Goal: Use online tool/utility: Utilize a website feature to perform a specific function

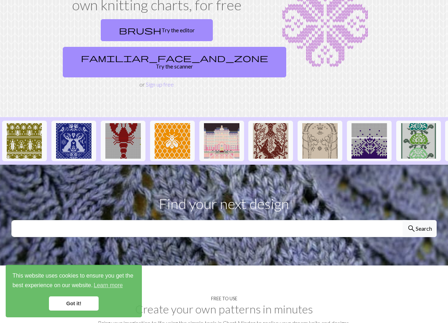
scroll to position [71, 0]
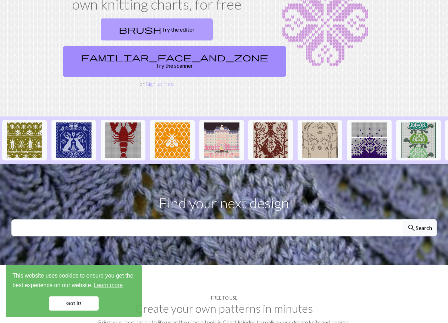
click at [127, 28] on link "brush Try the editor" at bounding box center [157, 29] width 112 height 22
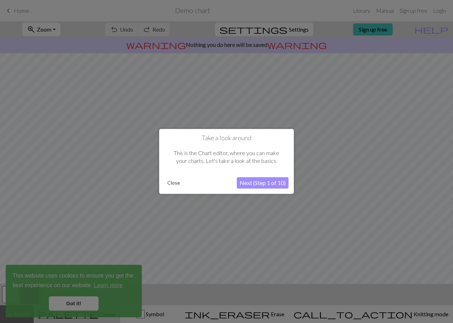
click at [267, 179] on button "Next (Step 1 of 10)" at bounding box center [263, 182] width 52 height 11
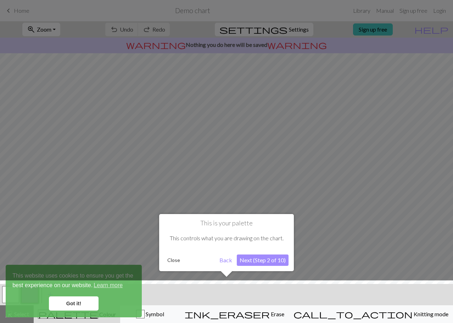
click at [260, 262] on button "Next (Step 2 of 10)" at bounding box center [263, 259] width 52 height 11
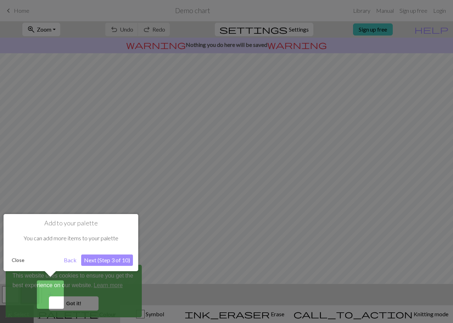
click at [100, 256] on button "Next (Step 3 of 10)" at bounding box center [107, 259] width 52 height 11
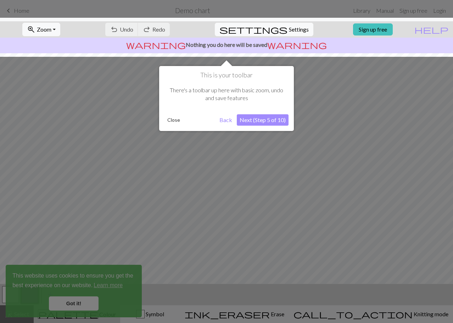
click at [253, 118] on button "Next (Step 5 of 10)" at bounding box center [263, 119] width 52 height 11
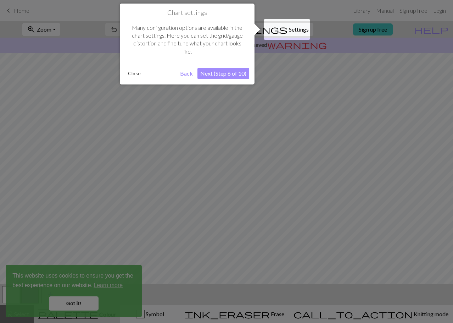
click at [230, 72] on button "Next (Step 6 of 10)" at bounding box center [223, 73] width 52 height 11
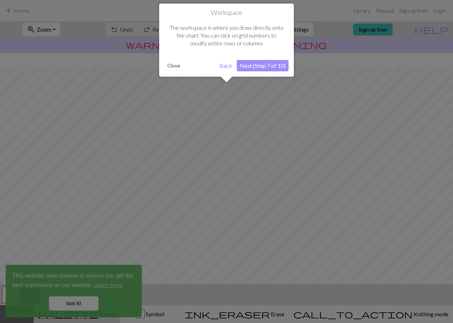
scroll to position [34, 0]
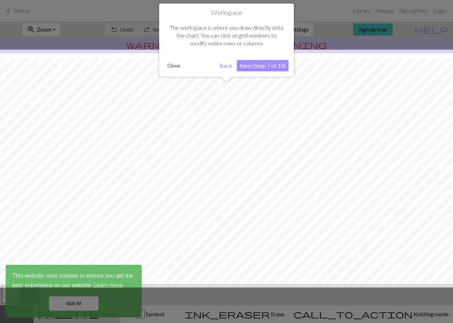
click at [243, 61] on button "Next (Step 7 of 10)" at bounding box center [263, 65] width 52 height 11
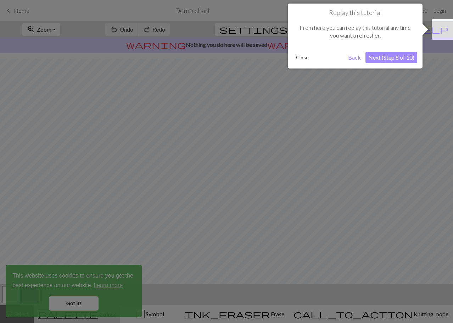
click at [397, 49] on div "Replay this tutorial From here you can replay this tutorial any time you want a…" at bounding box center [355, 36] width 135 height 65
click at [390, 53] on button "Next (Step 8 of 10)" at bounding box center [391, 57] width 52 height 11
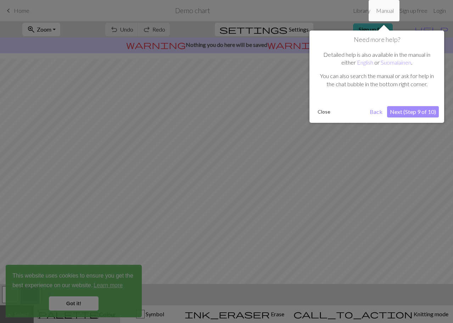
click at [413, 113] on button "Next (Step 9 of 10)" at bounding box center [413, 111] width 52 height 11
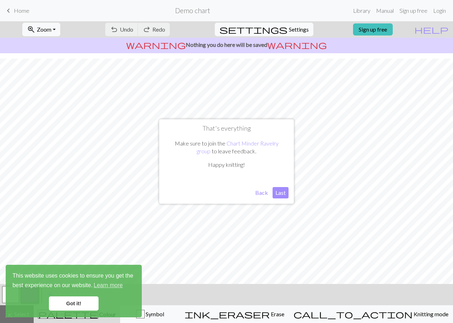
click at [276, 189] on button "Last" at bounding box center [281, 192] width 16 height 11
click at [294, 25] on span "Settings" at bounding box center [299, 29] width 20 height 9
select select "aran"
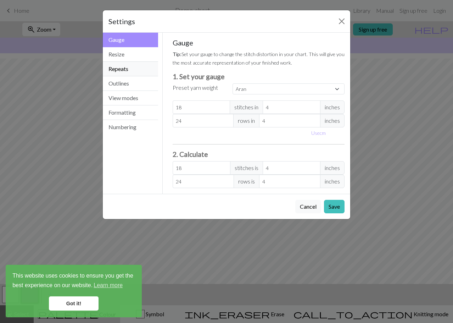
click at [127, 70] on button "Repeats" at bounding box center [130, 69] width 55 height 15
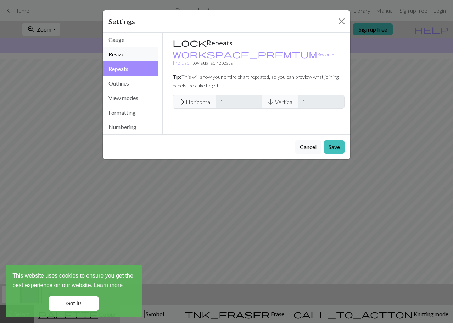
click at [128, 59] on button "Resize" at bounding box center [130, 54] width 55 height 15
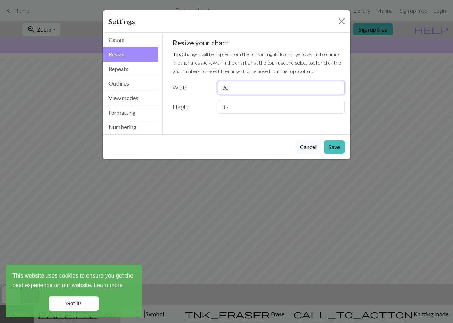
drag, startPoint x: 228, startPoint y: 89, endPoint x: 198, endPoint y: 86, distance: 29.2
click at [198, 86] on div "Width 30" at bounding box center [258, 87] width 181 height 13
type input "12"
click at [339, 149] on button "Save" at bounding box center [334, 146] width 21 height 13
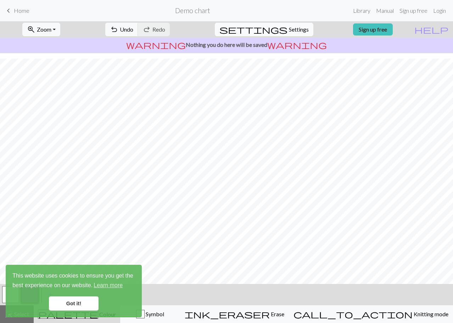
click at [274, 28] on span "settings" at bounding box center [253, 29] width 68 height 10
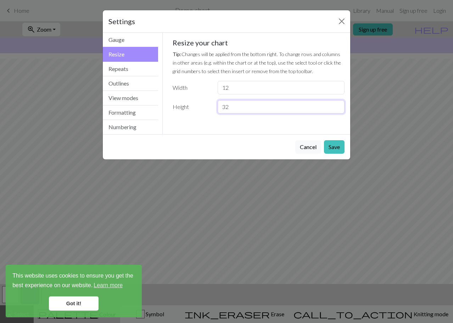
click at [232, 105] on input "32" at bounding box center [281, 106] width 127 height 13
click at [338, 110] on input "31" at bounding box center [281, 106] width 127 height 13
click at [338, 110] on input "30" at bounding box center [281, 106] width 127 height 13
click at [338, 110] on input "29" at bounding box center [281, 106] width 127 height 13
click at [338, 110] on input "18" at bounding box center [281, 106] width 127 height 13
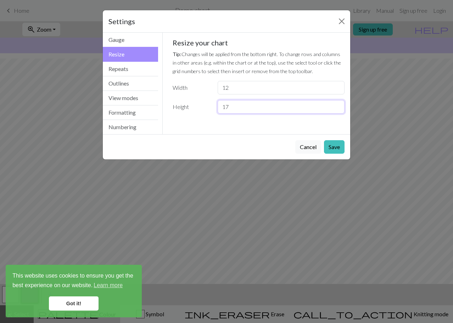
click at [338, 110] on input "17" at bounding box center [281, 106] width 127 height 13
click at [338, 110] on input "16" at bounding box center [281, 106] width 127 height 13
click at [338, 110] on input "5" at bounding box center [281, 106] width 127 height 13
click at [335, 104] on input "6" at bounding box center [281, 106] width 127 height 13
click at [335, 104] on input "7" at bounding box center [281, 106] width 127 height 13
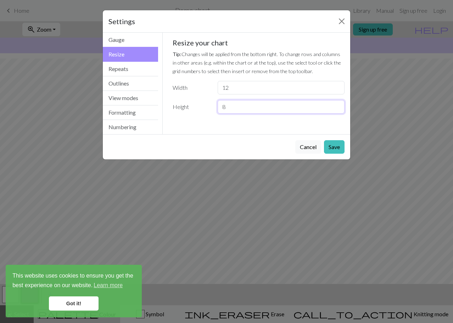
click at [335, 104] on input "8" at bounding box center [281, 106] width 127 height 13
click at [335, 104] on input "9" at bounding box center [281, 106] width 127 height 13
type input "10"
click at [335, 104] on input "10" at bounding box center [281, 106] width 127 height 13
click at [330, 141] on button "Save" at bounding box center [334, 146] width 21 height 13
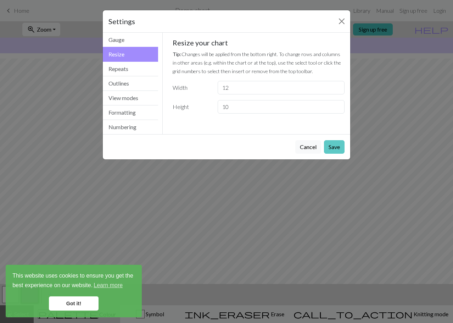
scroll to position [0, 0]
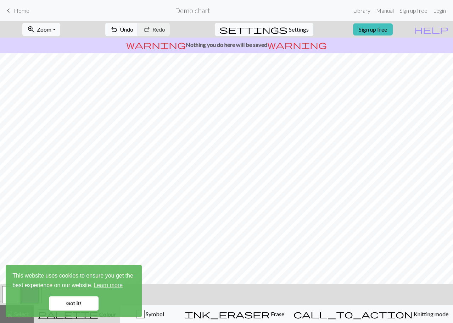
click at [293, 27] on span "Settings" at bounding box center [299, 29] width 20 height 9
select select "Courier new"
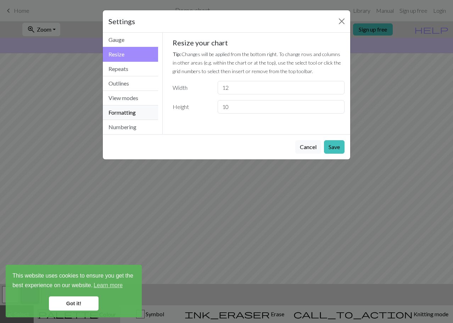
click at [127, 111] on button "Formatting" at bounding box center [130, 112] width 55 height 15
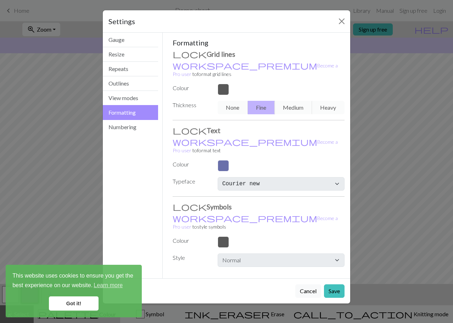
click at [259, 101] on div "None Fine Medium Heavy" at bounding box center [280, 107] width 135 height 13
click at [130, 97] on button "View modes" at bounding box center [130, 98] width 55 height 15
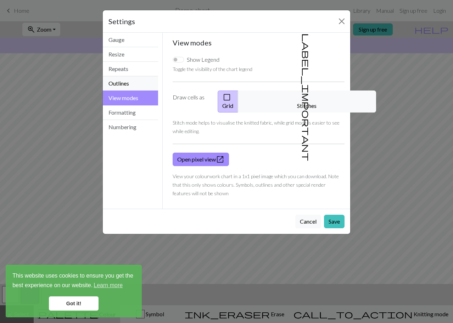
click at [142, 84] on button "Outlines" at bounding box center [130, 83] width 55 height 15
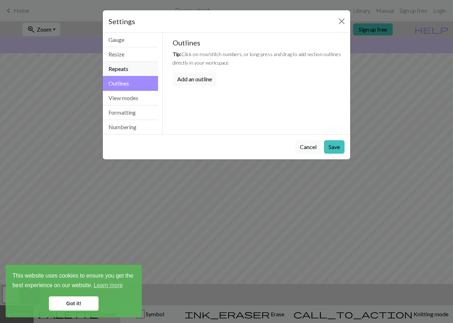
click at [133, 70] on button "Repeats" at bounding box center [130, 69] width 55 height 15
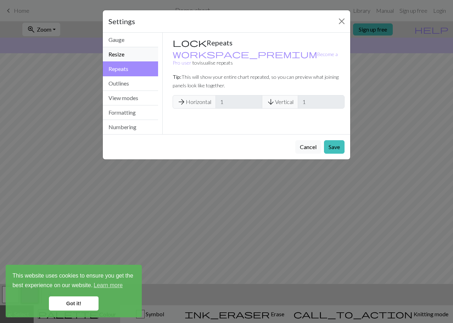
click at [133, 54] on button "Resize" at bounding box center [130, 54] width 55 height 15
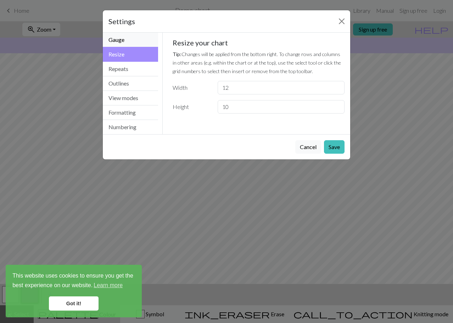
click at [133, 44] on button "Gauge" at bounding box center [130, 40] width 55 height 15
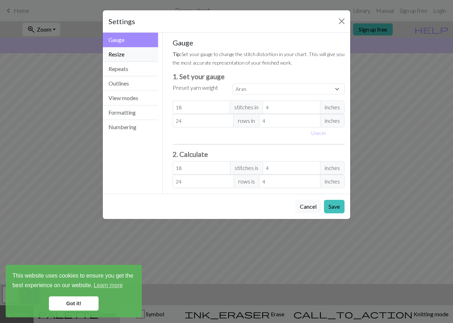
click at [127, 59] on button "Resize" at bounding box center [130, 54] width 55 height 15
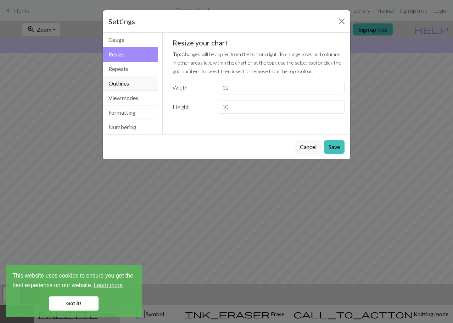
click at [127, 82] on button "Outlines" at bounding box center [130, 83] width 55 height 15
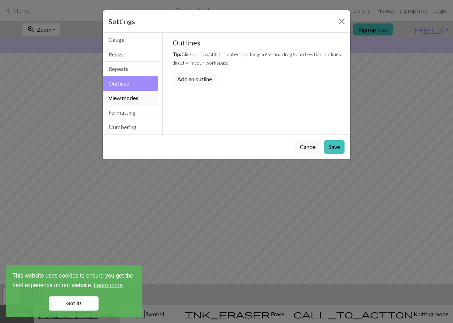
click at [131, 97] on button "View modes" at bounding box center [130, 98] width 55 height 15
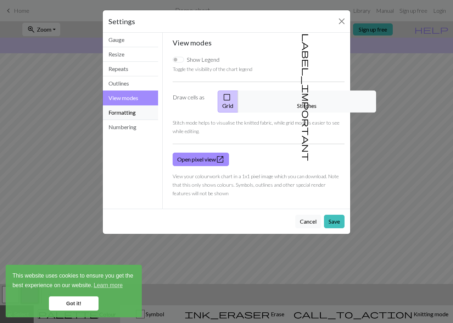
click at [130, 113] on button "Formatting" at bounding box center [130, 112] width 55 height 15
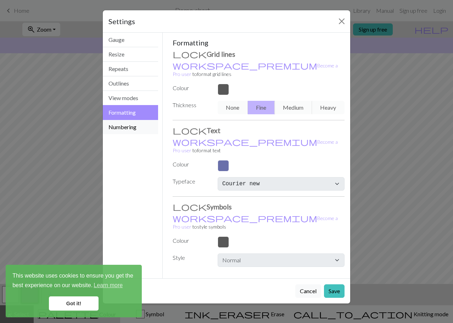
click at [131, 130] on button "Numbering" at bounding box center [130, 127] width 55 height 14
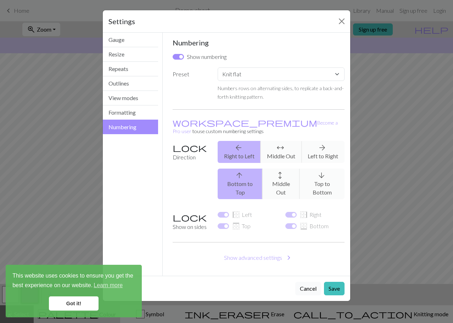
click at [313, 281] on button "Cancel" at bounding box center [308, 287] width 26 height 13
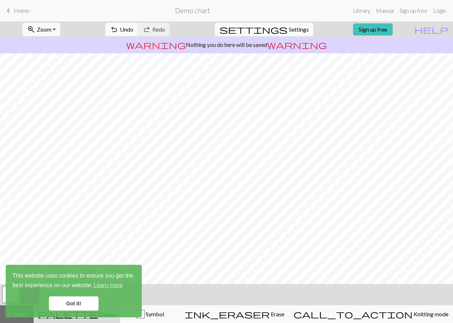
click at [175, 32] on div "undo Undo Undo redo Redo Redo" at bounding box center [137, 29] width 75 height 16
click at [133, 30] on span "Undo" at bounding box center [126, 29] width 13 height 7
click at [158, 30] on div "undo Undo Undo redo Redo Redo" at bounding box center [137, 29] width 75 height 16
